Goal: Information Seeking & Learning: Learn about a topic

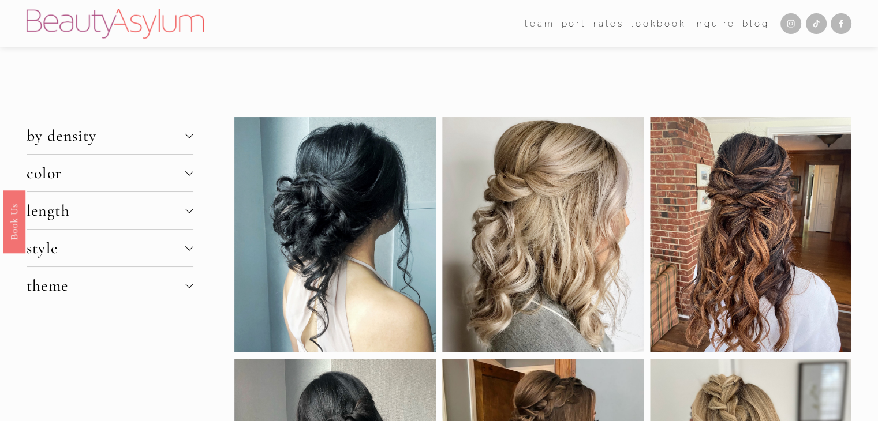
click at [188, 137] on div at bounding box center [189, 134] width 8 height 8
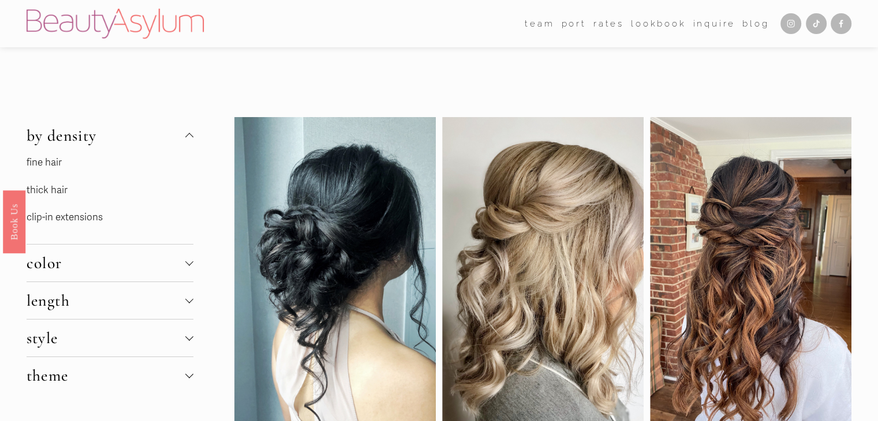
click at [44, 193] on link "thick hair" at bounding box center [47, 190] width 41 height 12
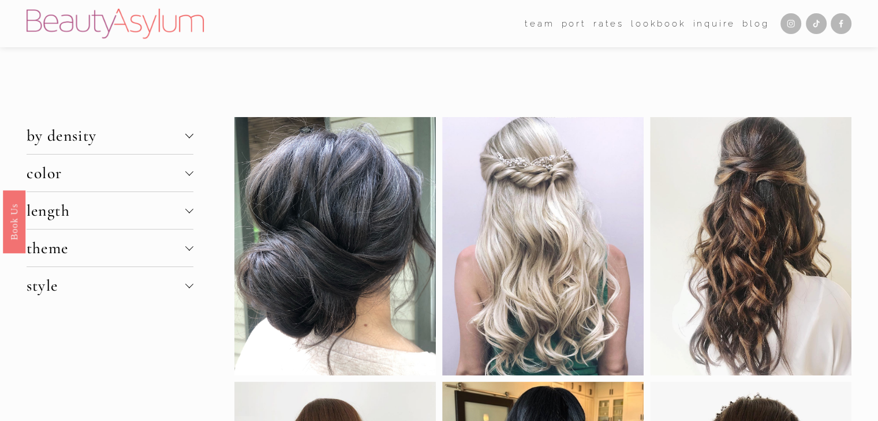
click at [188, 211] on div at bounding box center [189, 209] width 8 height 8
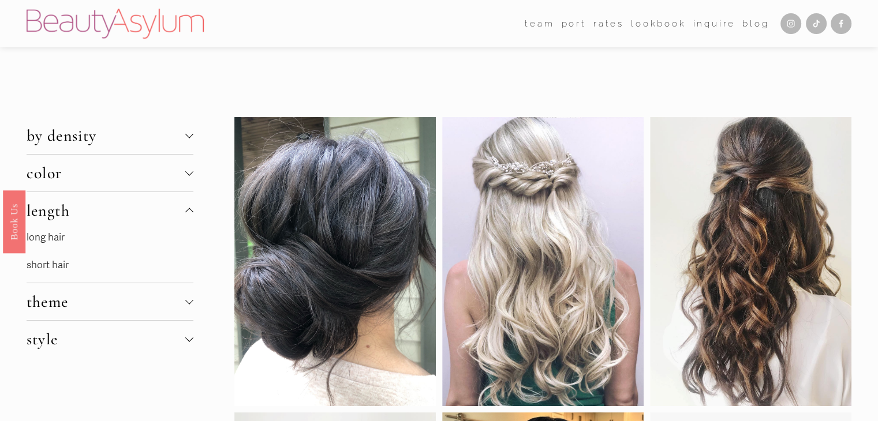
click at [50, 236] on link "long hair" at bounding box center [46, 237] width 38 height 12
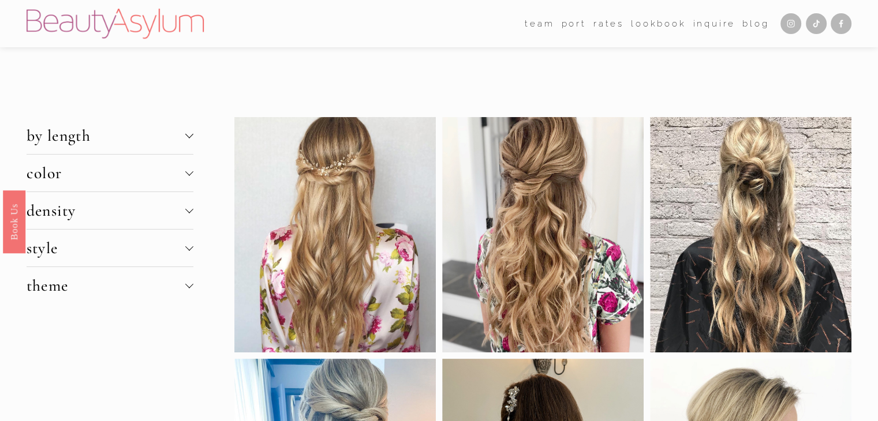
click at [192, 212] on div at bounding box center [189, 211] width 8 height 8
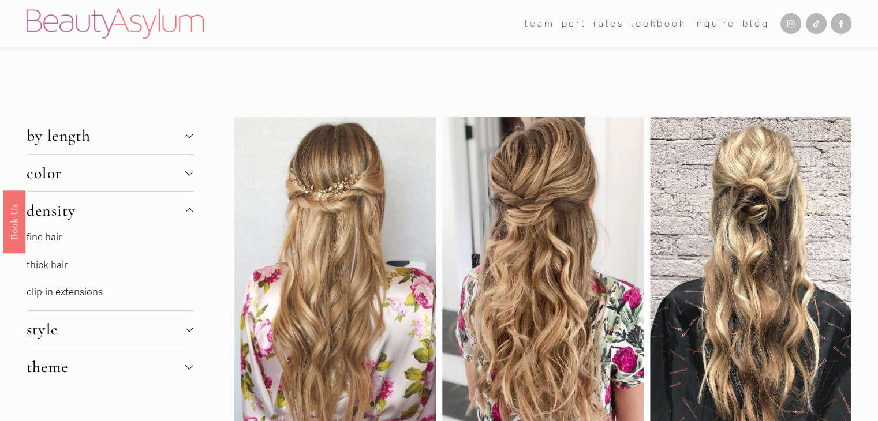
click at [53, 266] on link "thick hair" at bounding box center [47, 265] width 41 height 12
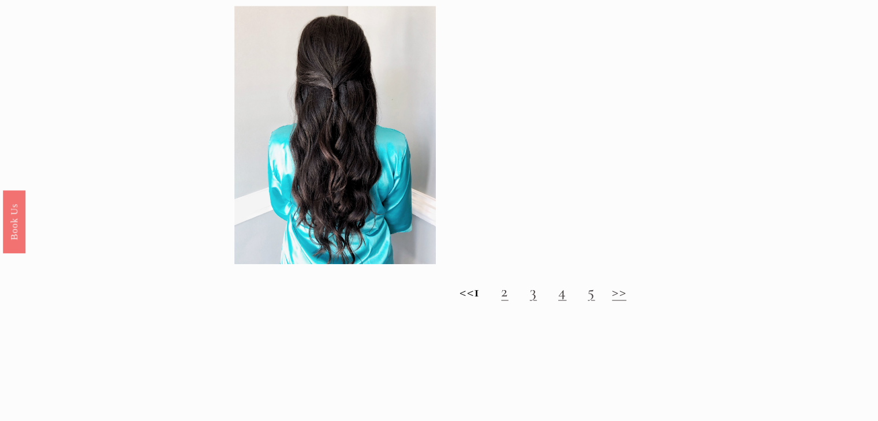
scroll to position [1130, 0]
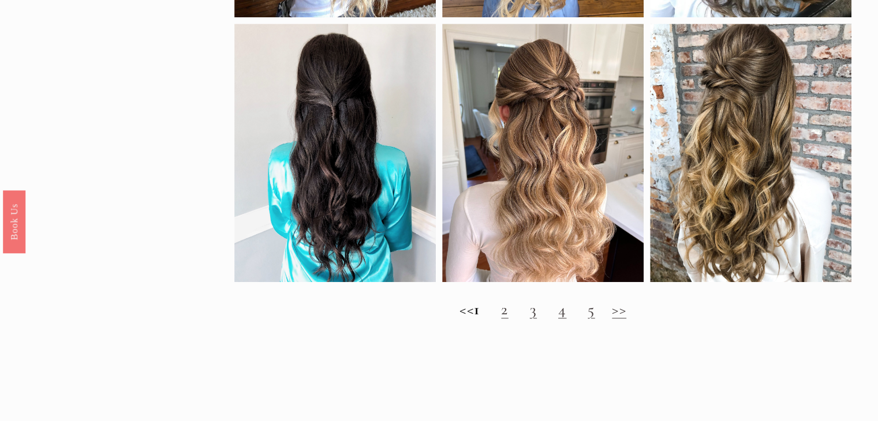
click at [508, 319] on link "2" at bounding box center [504, 310] width 7 height 20
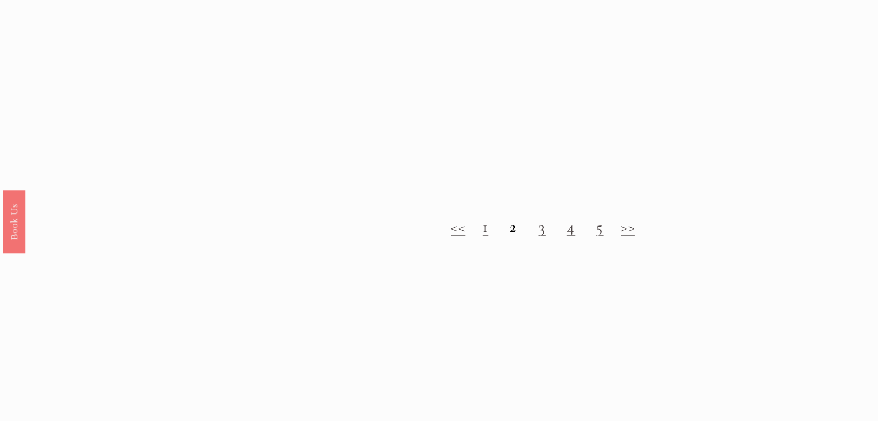
scroll to position [1270, 0]
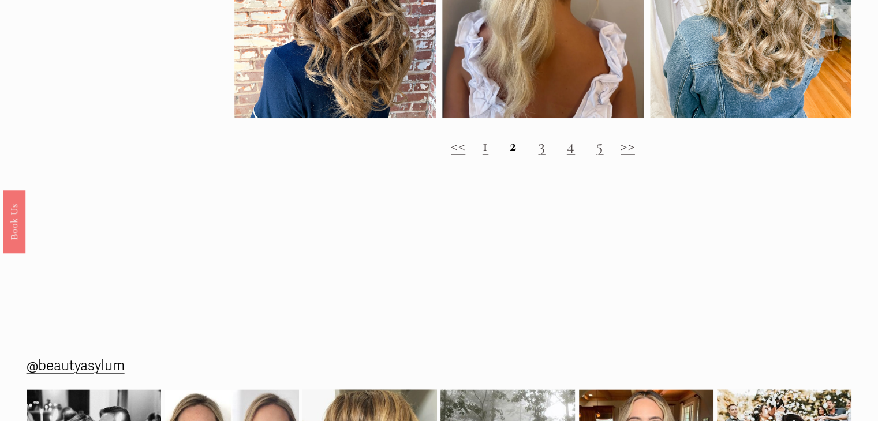
click at [541, 155] on link "3" at bounding box center [541, 146] width 7 height 20
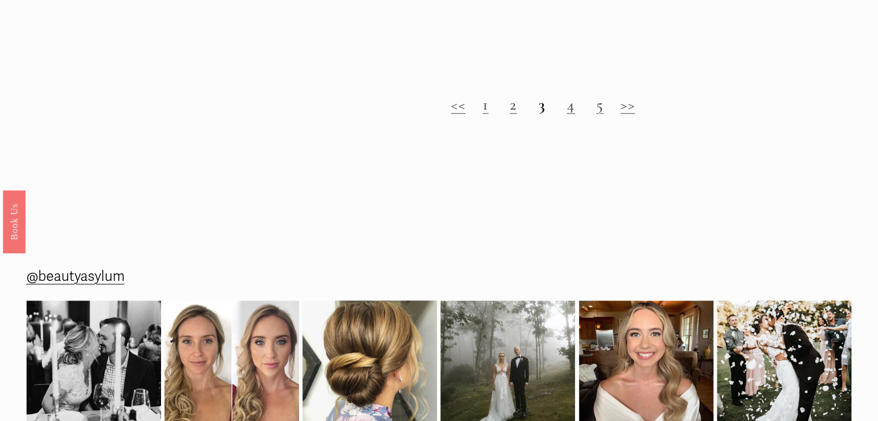
scroll to position [1270, 0]
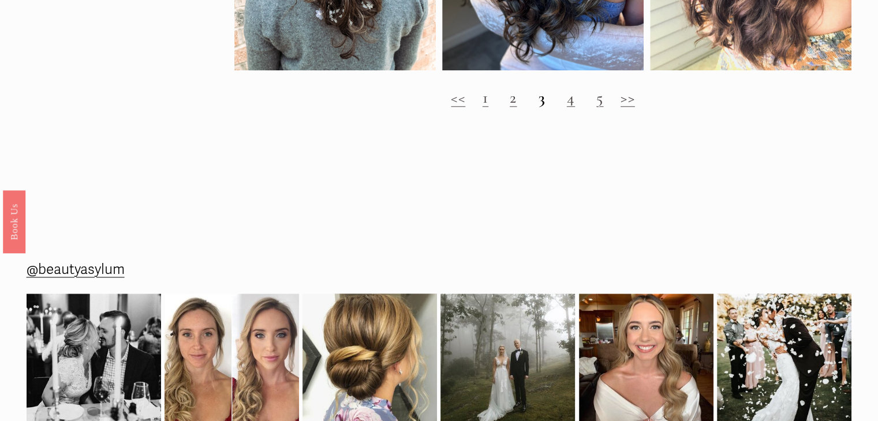
click at [576, 107] on h2 "<< 1 2 3 4 5 >>" at bounding box center [543, 97] width 618 height 19
click at [573, 107] on link "4" at bounding box center [571, 98] width 8 height 20
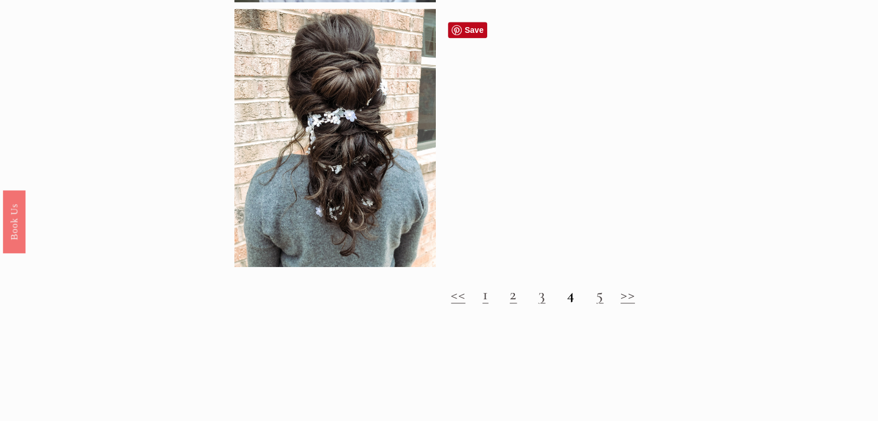
scroll to position [1154, 0]
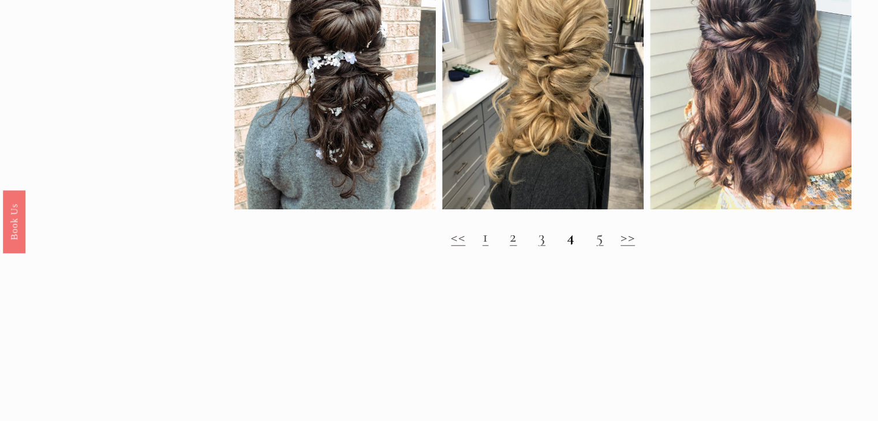
click at [597, 246] on h2 "<< 1 2 3 4 5 >>" at bounding box center [543, 236] width 618 height 19
click at [603, 246] on link "5" at bounding box center [599, 237] width 7 height 20
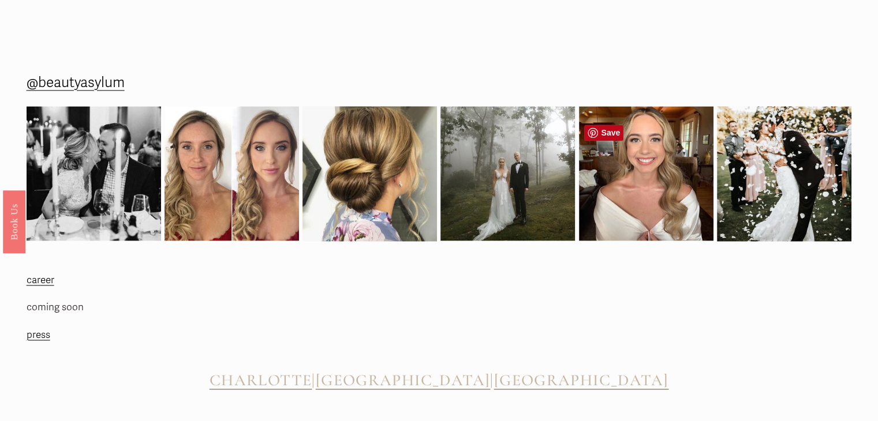
scroll to position [1616, 0]
